Goal: Task Accomplishment & Management: Complete application form

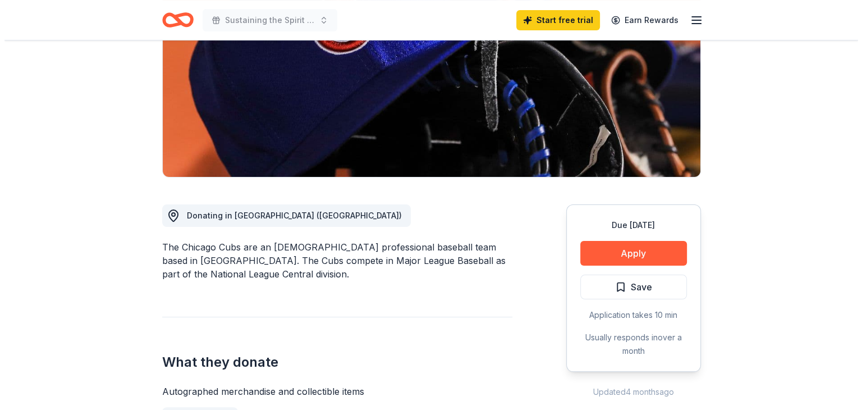
scroll to position [168, 0]
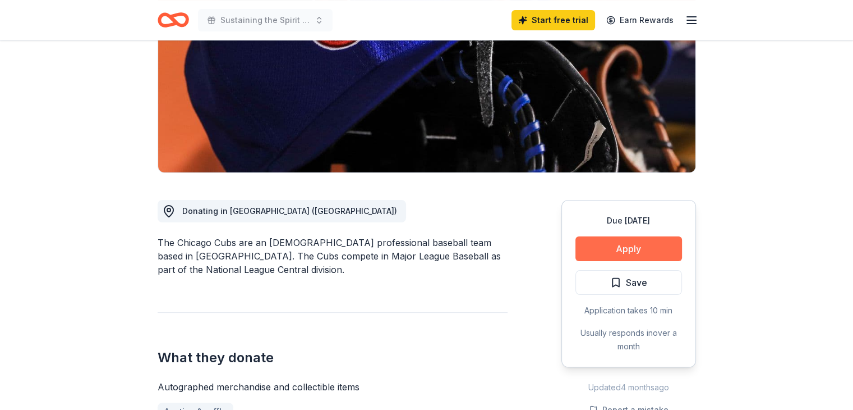
click at [627, 249] on button "Apply" at bounding box center [629, 248] width 107 height 25
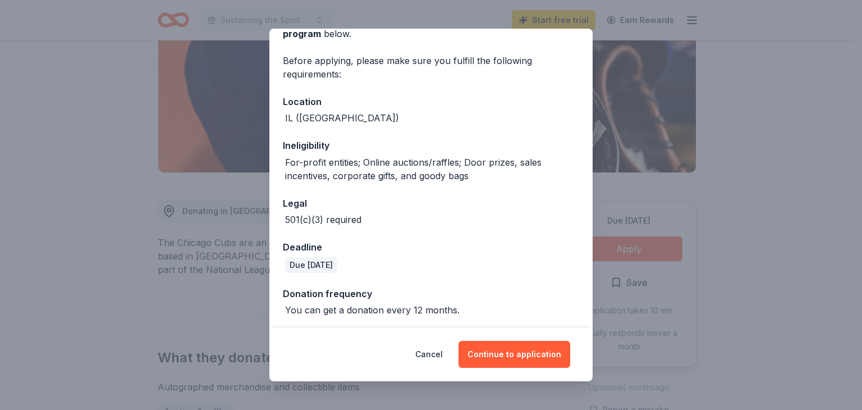
scroll to position [72, 0]
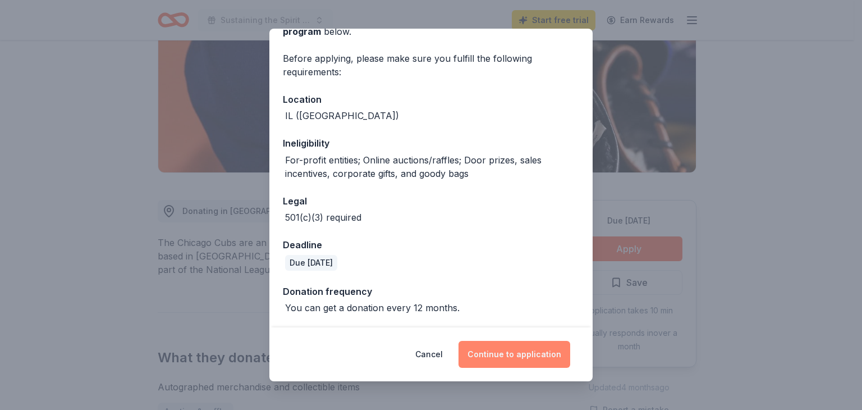
click at [509, 354] on button "Continue to application" at bounding box center [514, 354] width 112 height 27
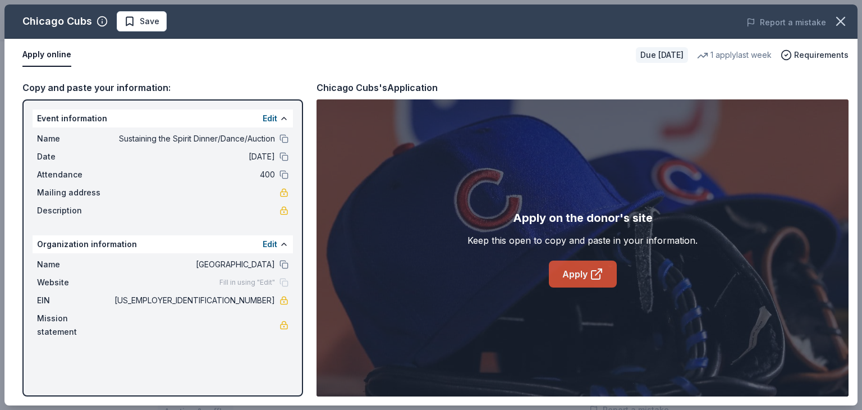
click at [579, 274] on link "Apply" at bounding box center [583, 273] width 68 height 27
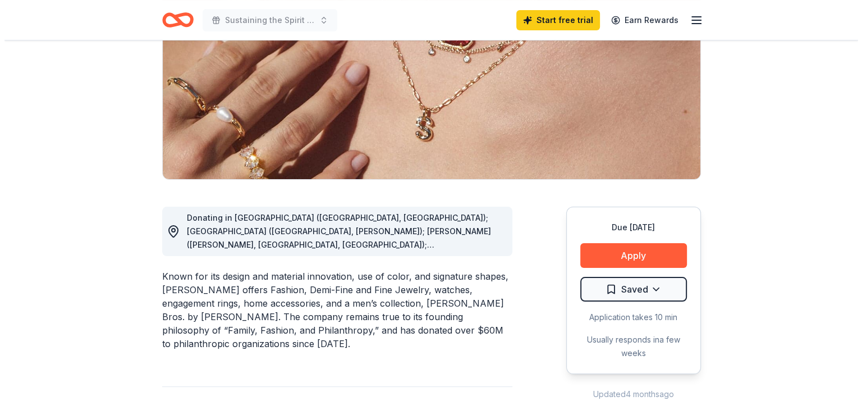
scroll to position [168, 0]
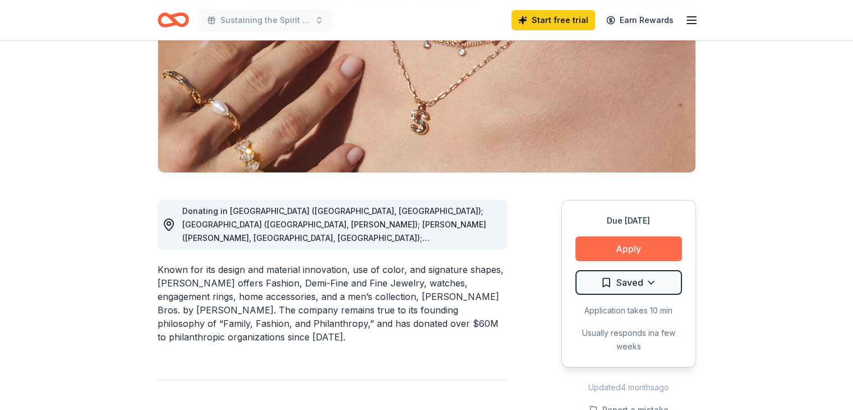
click at [618, 247] on button "Apply" at bounding box center [629, 248] width 107 height 25
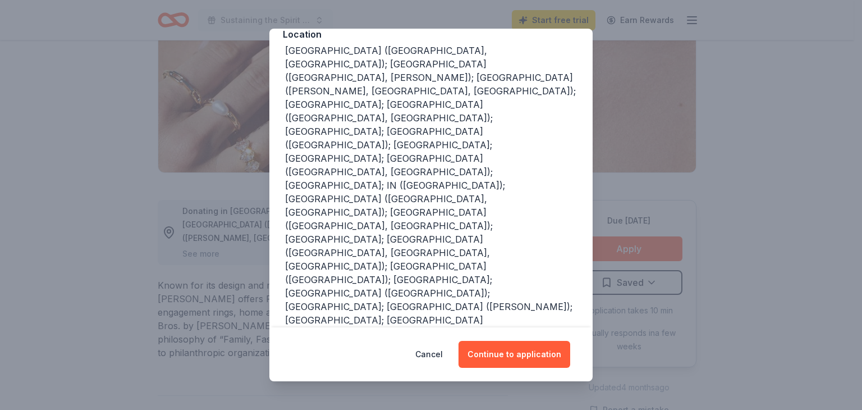
scroll to position [138, 0]
click at [512, 355] on button "Continue to application" at bounding box center [514, 354] width 112 height 27
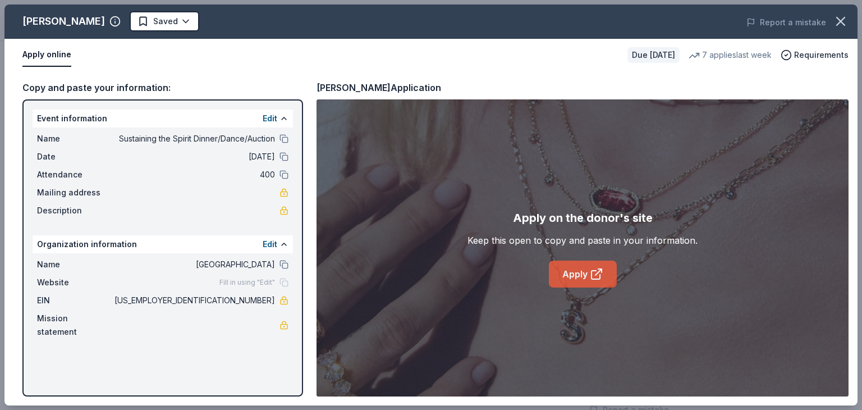
click at [567, 275] on link "Apply" at bounding box center [583, 273] width 68 height 27
click at [579, 269] on link "Apply" at bounding box center [583, 273] width 68 height 27
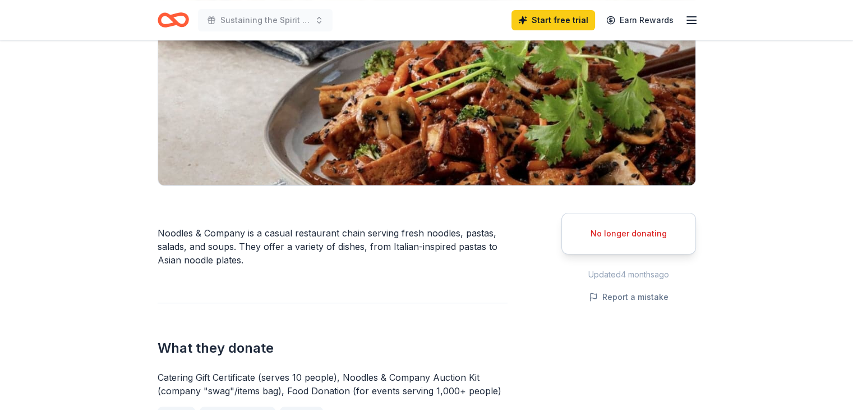
scroll to position [168, 0]
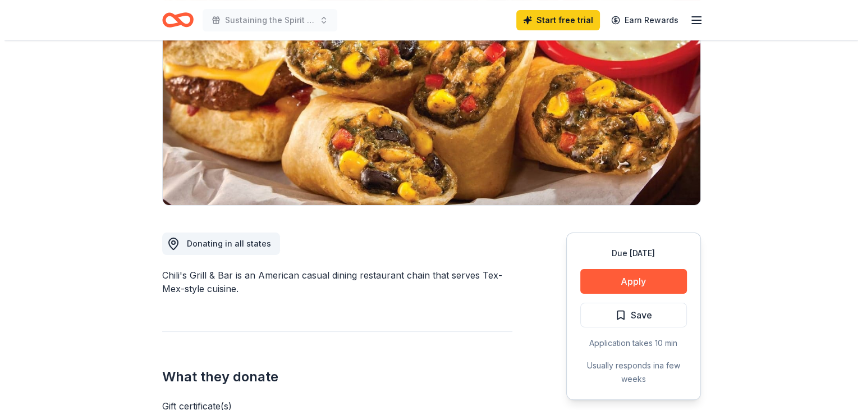
scroll to position [168, 0]
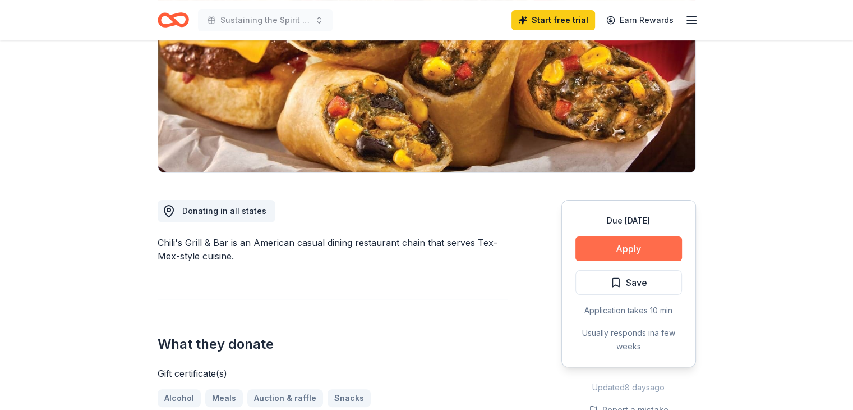
click at [618, 251] on button "Apply" at bounding box center [629, 248] width 107 height 25
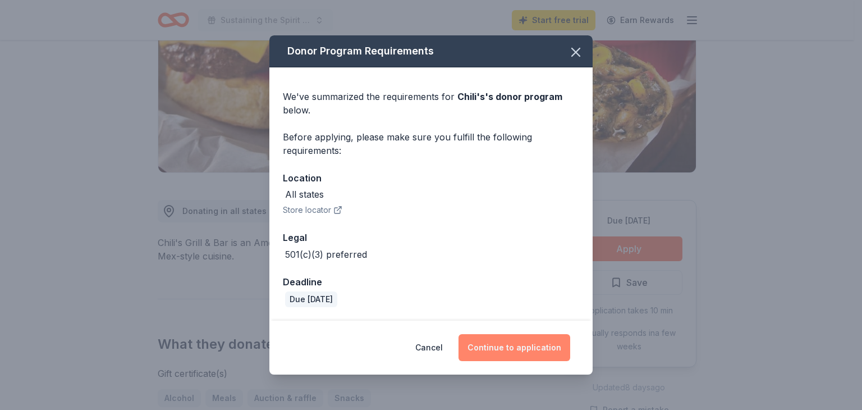
click at [505, 347] on button "Continue to application" at bounding box center [514, 347] width 112 height 27
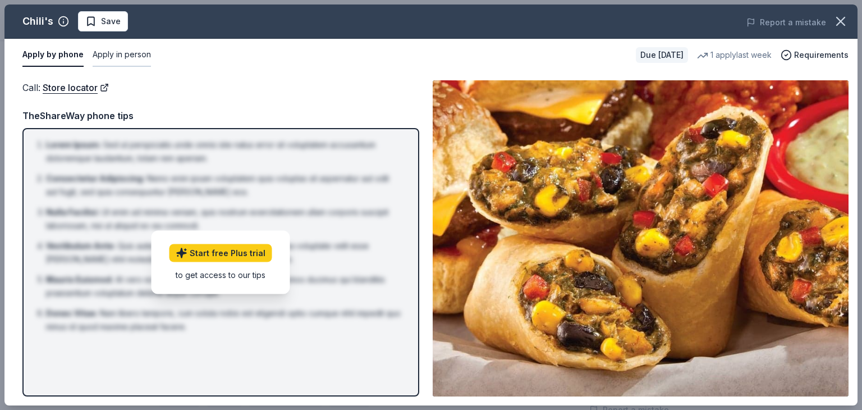
click at [118, 53] on button "Apply in person" at bounding box center [122, 55] width 58 height 24
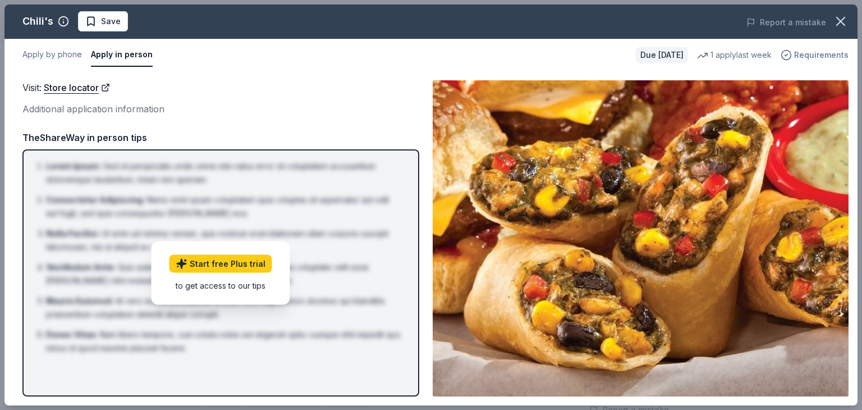
click at [821, 54] on span "Requirements" at bounding box center [821, 54] width 54 height 13
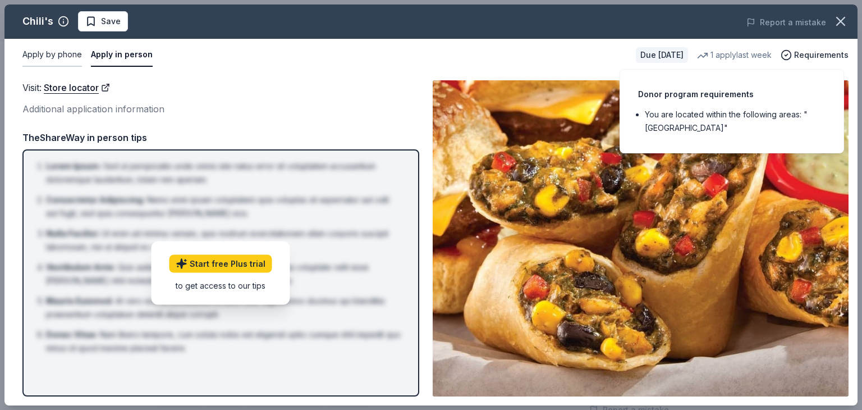
click at [54, 51] on button "Apply by phone" at bounding box center [51, 55] width 59 height 24
